Goal: Information Seeking & Learning: Learn about a topic

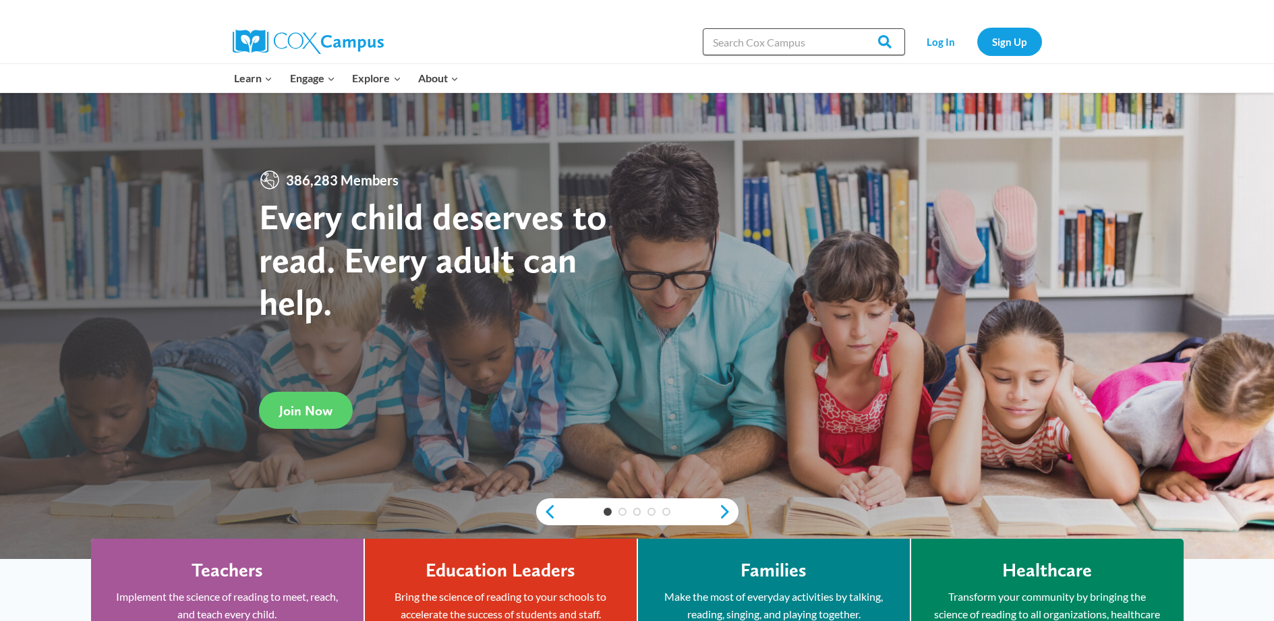
click at [794, 37] on input "Search in https://coxcampus.org/" at bounding box center [804, 41] width 202 height 27
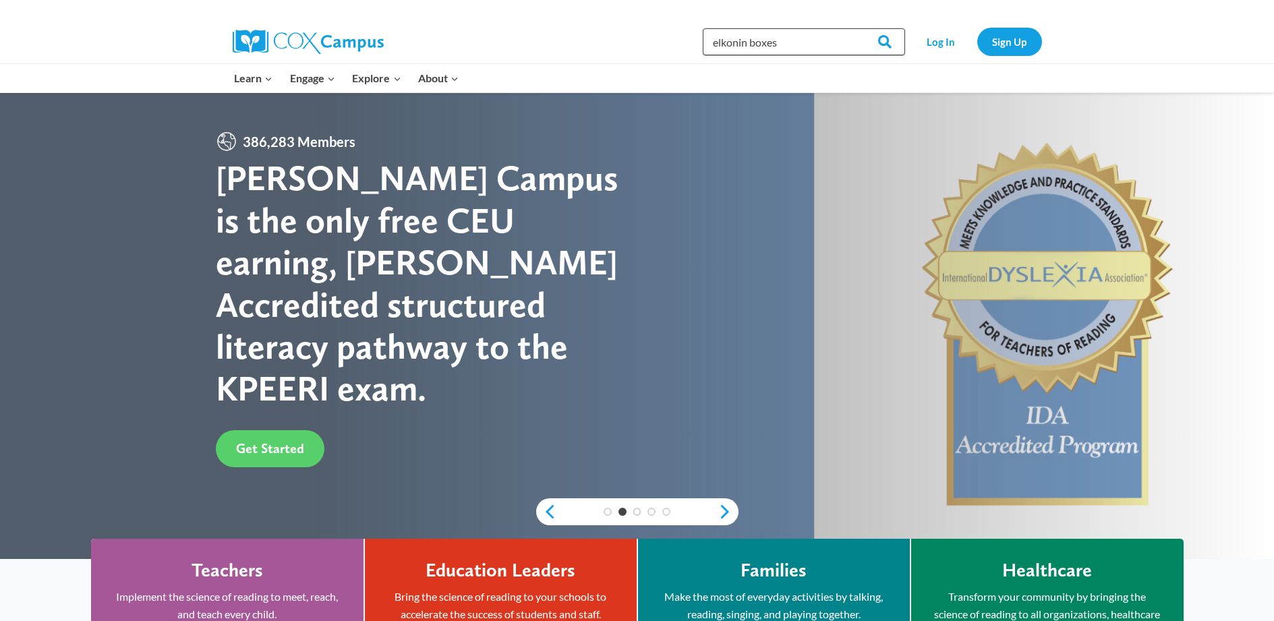
type input "elkonin boxes"
click at [853, 28] on input "Search" at bounding box center [879, 41] width 53 height 27
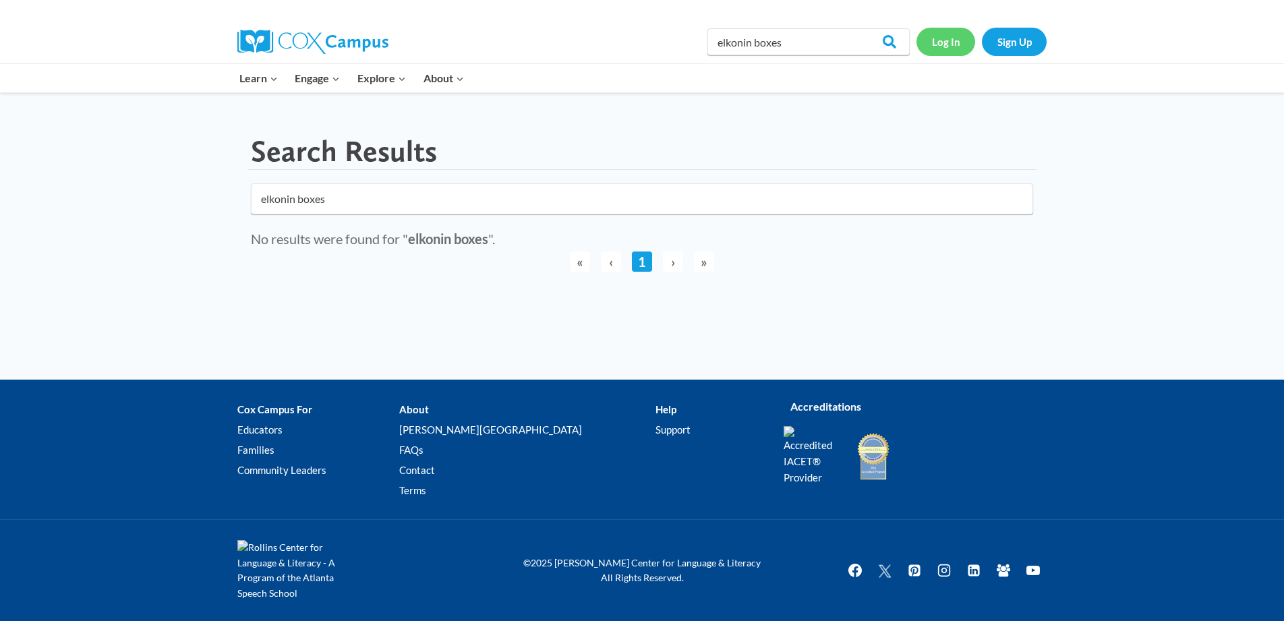
click at [954, 41] on link "Log In" at bounding box center [946, 42] width 59 height 28
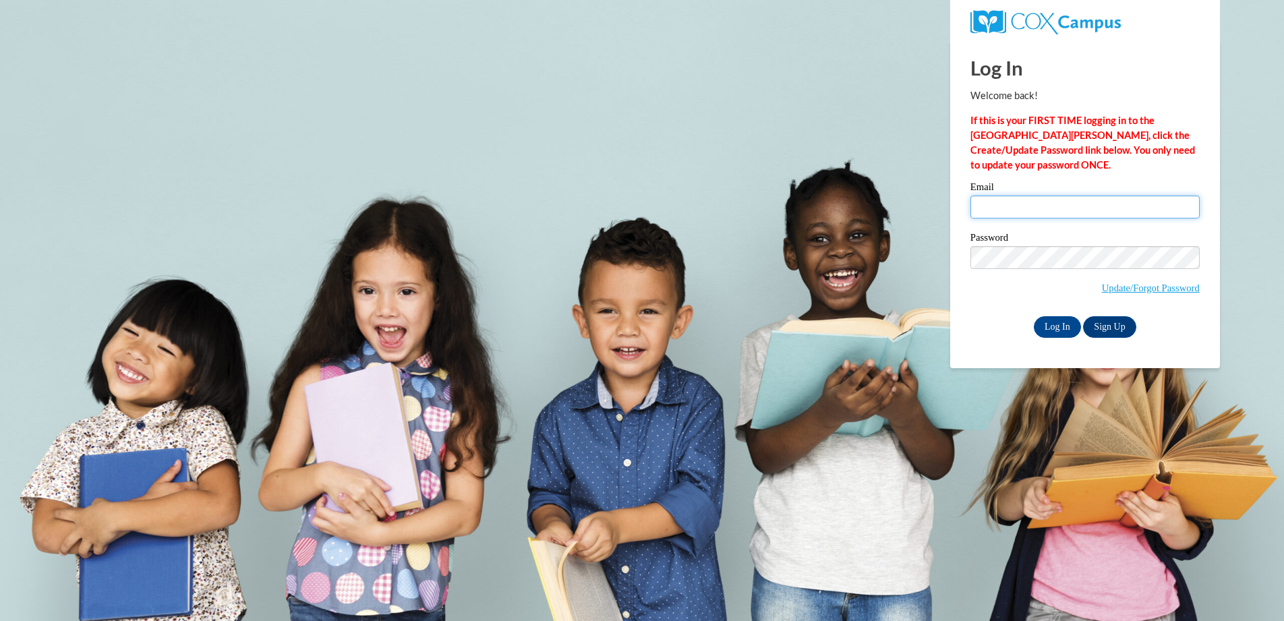
click at [1043, 210] on input "Email" at bounding box center [1085, 207] width 229 height 23
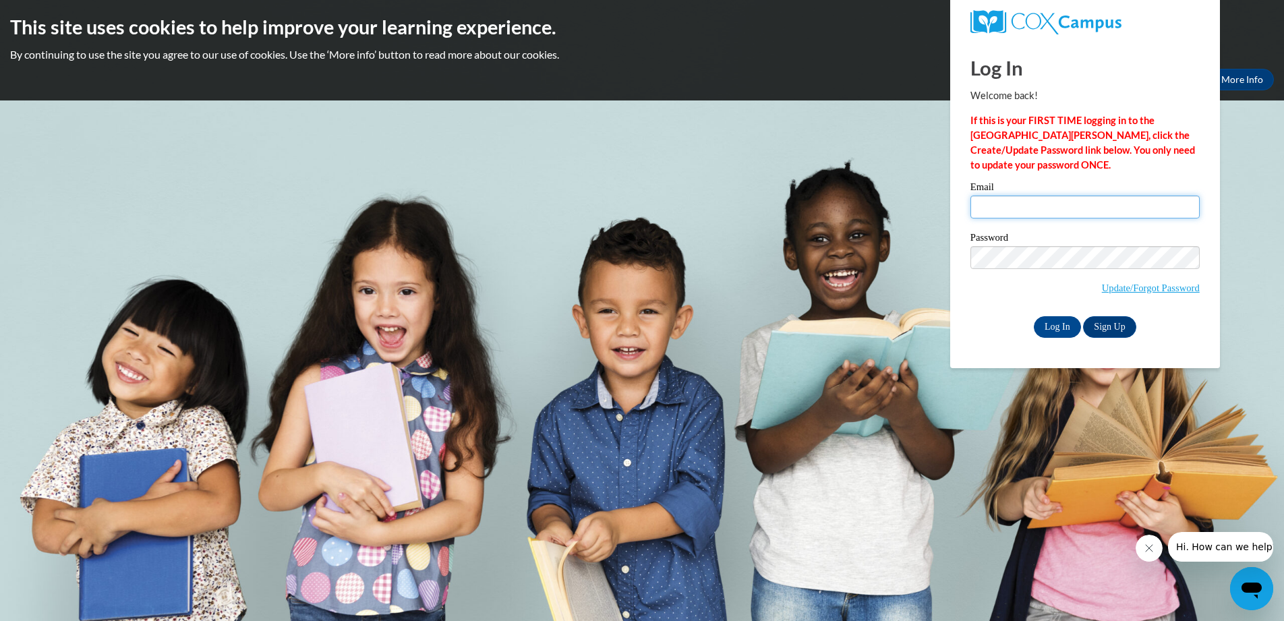
click at [1054, 211] on input "Email" at bounding box center [1085, 207] width 229 height 23
type input "[PERSON_NAME][EMAIL_ADDRESS][PERSON_NAME][DOMAIN_NAME]"
click at [1060, 326] on input "Log In" at bounding box center [1057, 327] width 47 height 22
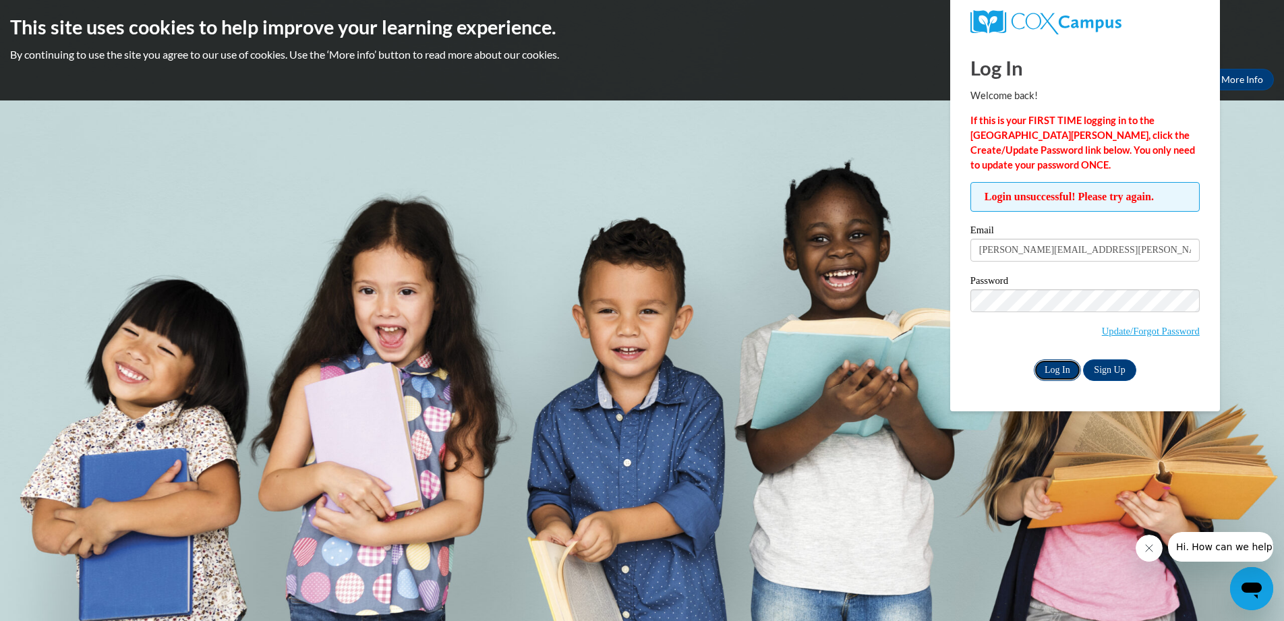
click at [1054, 376] on input "Log In" at bounding box center [1057, 371] width 47 height 22
